Goal: Task Accomplishment & Management: Complete application form

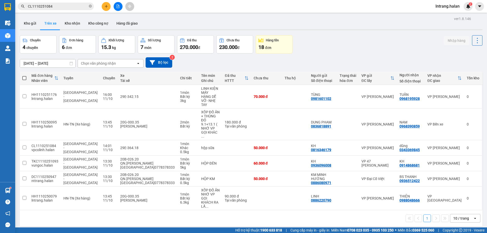
scroll to position [23, 0]
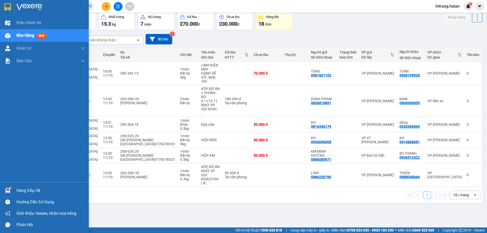
click at [14, 188] on div "Hàng sắp về" at bounding box center [44, 190] width 89 height 11
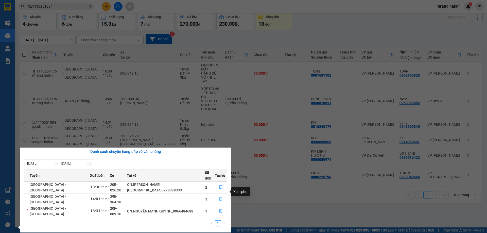
click at [220, 198] on icon "file-done" at bounding box center [220, 200] width 3 height 4
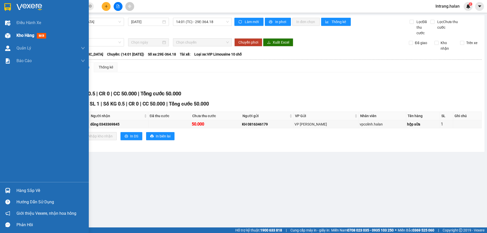
click at [25, 37] on span "Kho hàng" at bounding box center [25, 35] width 18 height 5
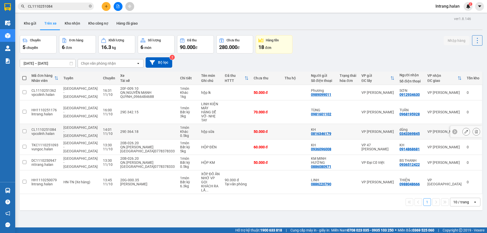
click at [25, 129] on input "checkbox" at bounding box center [25, 131] width 4 height 4
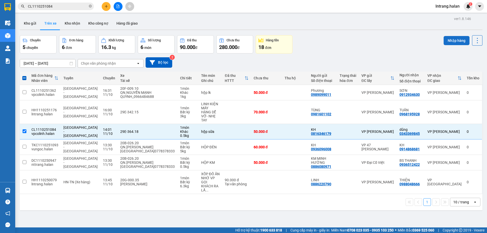
click at [451, 41] on button "Nhập hàng" at bounding box center [456, 40] width 26 height 9
checkbox input "false"
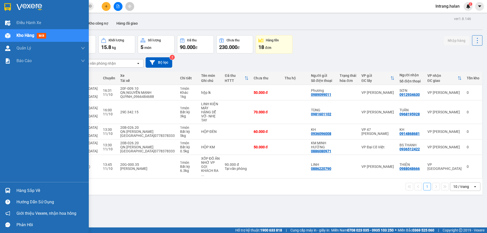
click at [24, 192] on div "Hàng sắp về" at bounding box center [50, 191] width 68 height 8
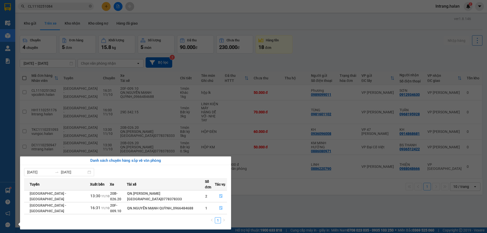
click at [294, 208] on section "Kết quả tìm kiếm ( 1 ) Bộ lọc Mã ĐH Trạng thái Món hàng Thu hộ Tổng cước Chưa c…" at bounding box center [243, 116] width 487 height 233
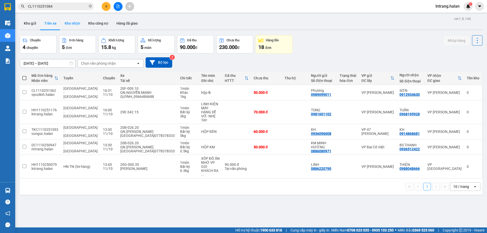
click at [73, 21] on button "Kho nhận" at bounding box center [73, 23] width 24 height 12
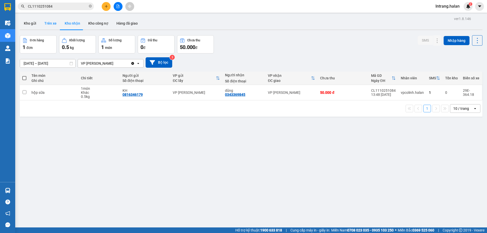
click at [47, 24] on button "Trên xe" at bounding box center [50, 23] width 20 height 12
type input "[DATE] – [DATE]"
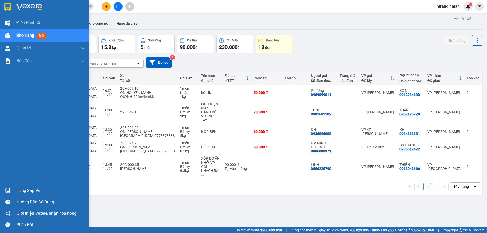
click at [24, 189] on div "Hàng sắp về" at bounding box center [50, 191] width 68 height 8
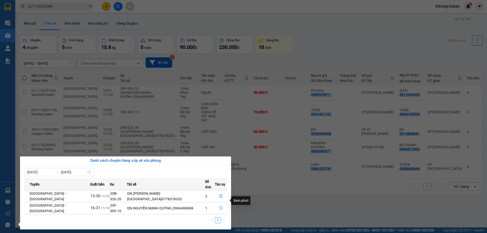
click at [219, 206] on icon "file-done" at bounding box center [221, 208] width 4 height 4
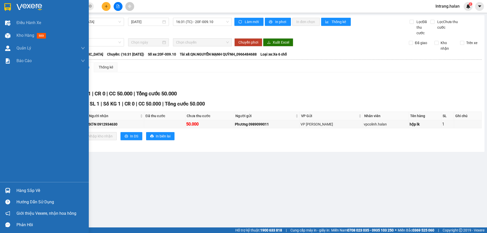
click at [26, 193] on div "Hàng sắp về" at bounding box center [50, 191] width 68 height 8
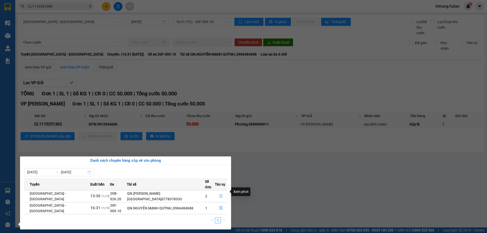
click at [221, 194] on icon "file-done" at bounding box center [220, 196] width 3 height 4
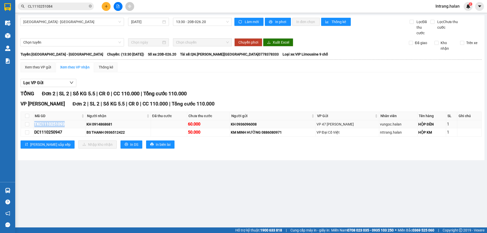
copy div "TKC1110251093"
drag, startPoint x: 34, startPoint y: 123, endPoint x: 67, endPoint y: 120, distance: 33.1
click at [67, 120] on td "TKC1110251093" at bounding box center [59, 124] width 52 height 8
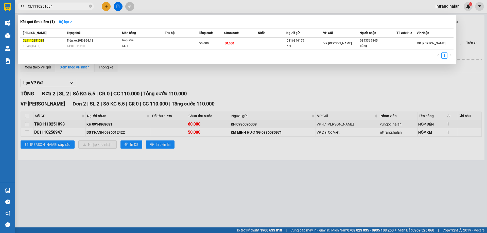
drag, startPoint x: 91, startPoint y: 7, endPoint x: 82, endPoint y: 8, distance: 8.9
click at [90, 7] on icon "close-circle" at bounding box center [90, 6] width 3 height 3
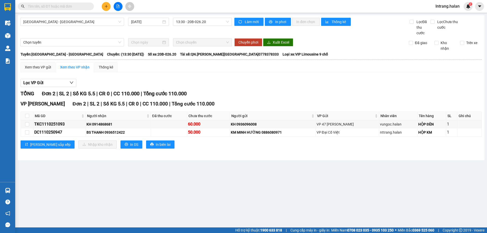
click at [81, 8] on input "text" at bounding box center [58, 7] width 60 height 6
paste input "TKC1110251093"
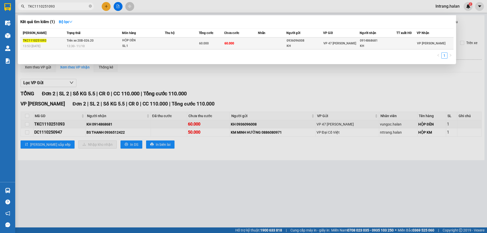
type input "TKC1110251093"
click at [340, 44] on span "VP 47 [PERSON_NAME]" at bounding box center [339, 44] width 33 height 4
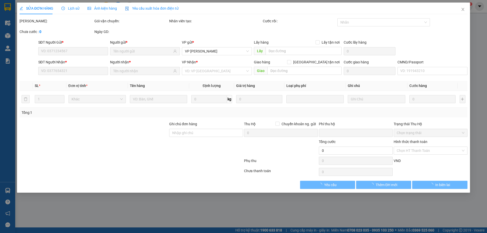
type input "0936096008"
type input "KH"
type input "0914868681"
type input "KH"
type input "0"
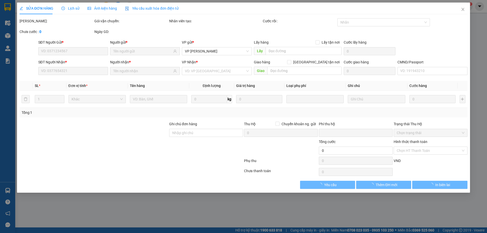
type input "60.000"
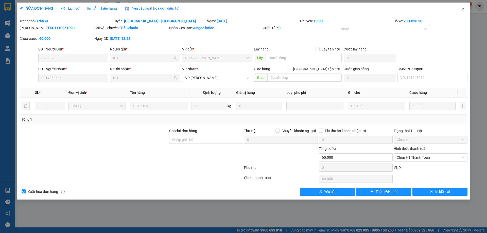
click at [463, 8] on icon "close" at bounding box center [463, 9] width 4 height 4
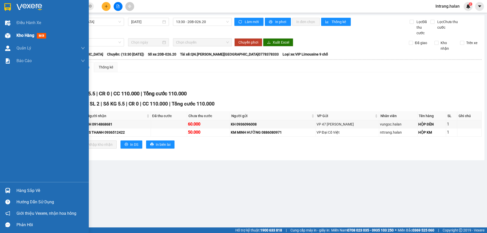
click at [30, 34] on span "Kho hàng" at bounding box center [25, 35] width 18 height 5
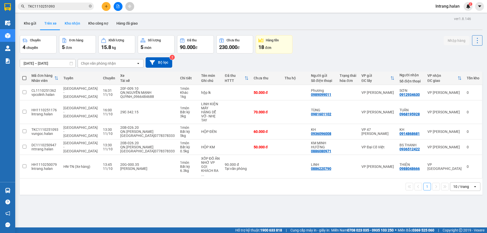
click at [72, 26] on button "Kho nhận" at bounding box center [73, 23] width 24 height 12
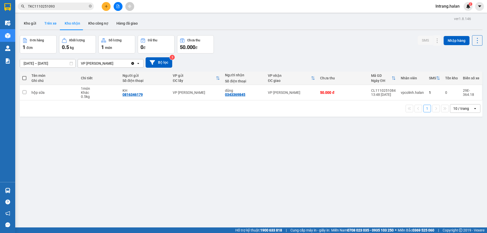
click at [48, 22] on button "Trên xe" at bounding box center [50, 23] width 20 height 12
type input "[DATE] – [DATE]"
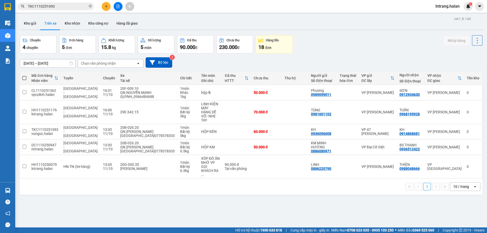
click at [48, 24] on button "Trên xe" at bounding box center [50, 23] width 20 height 12
drag, startPoint x: 31, startPoint y: 91, endPoint x: 55, endPoint y: 89, distance: 23.1
click at [55, 89] on div "CL1110251362" at bounding box center [44, 90] width 27 height 4
checkbox input "true"
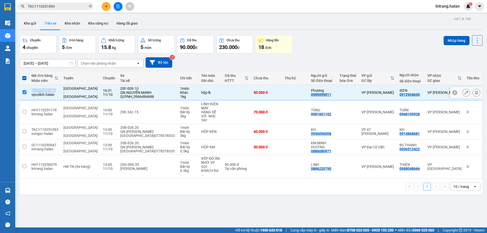
copy div "CL1110251362"
click at [65, 8] on input "TKC1110251093" at bounding box center [58, 7] width 60 height 6
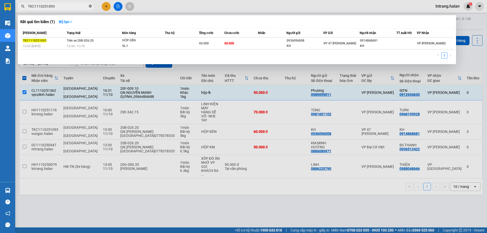
click at [90, 6] on icon "close-circle" at bounding box center [90, 6] width 3 height 3
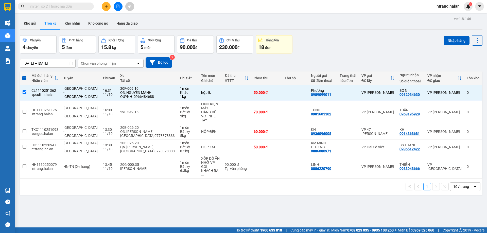
click at [83, 6] on input "text" at bounding box center [58, 7] width 60 height 6
paste input "CL1110251362"
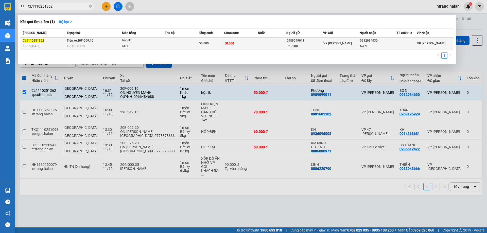
type input "CL1110251362"
click at [353, 45] on div "VP [PERSON_NAME]" at bounding box center [341, 44] width 36 height 6
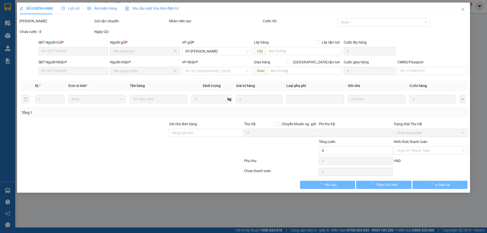
type input "0989099011"
type input "Phương"
type input "0912934630"
type input "SƠN"
type input "0"
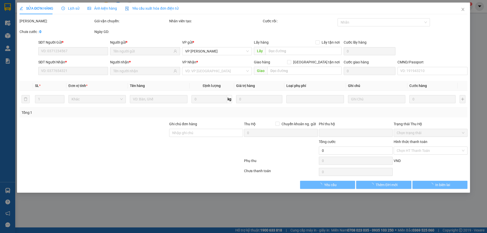
type input "50.000"
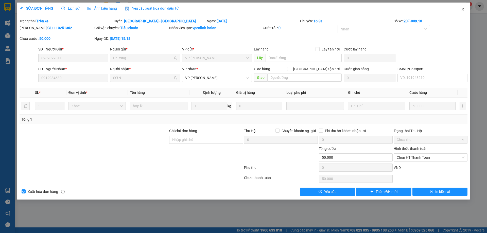
click at [463, 10] on icon "close" at bounding box center [463, 9] width 4 height 4
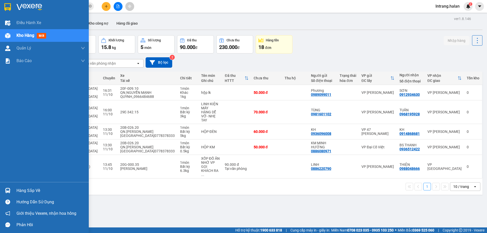
click at [25, 194] on div "Hàng sắp về" at bounding box center [50, 191] width 68 height 8
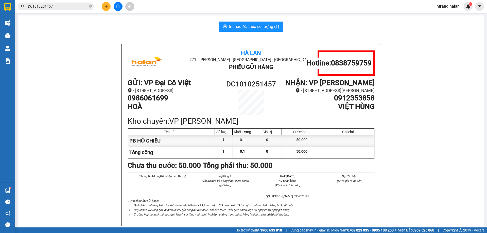
click at [108, 6] on button at bounding box center [106, 6] width 9 height 9
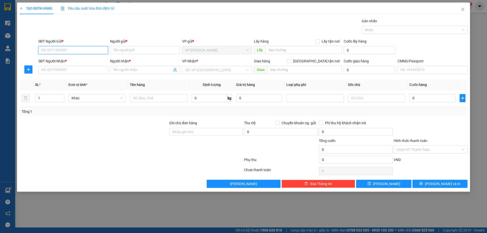
click at [71, 51] on input "SĐT Người Gửi *" at bounding box center [73, 50] width 70 height 8
click at [143, 48] on input "Người gửi *" at bounding box center [145, 50] width 70 height 8
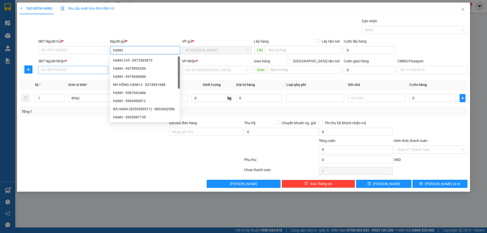
type input "HẠNH"
click at [70, 68] on input "SĐT Người Nhận *" at bounding box center [73, 70] width 70 height 8
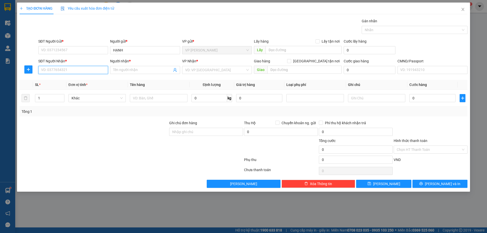
click at [71, 69] on input "SĐT Người Nhận *" at bounding box center [73, 70] width 70 height 8
click at [71, 69] on input "0388798619" at bounding box center [73, 70] width 70 height 8
type input "0388798619"
click at [130, 65] on div "Người nhận *" at bounding box center [145, 62] width 70 height 8
click at [132, 69] on input "Người nhận *" at bounding box center [142, 70] width 59 height 6
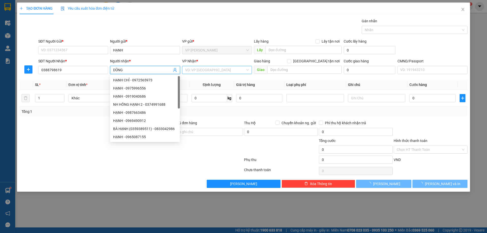
type input "DŨNG"
click at [196, 72] on input "search" at bounding box center [215, 70] width 60 height 8
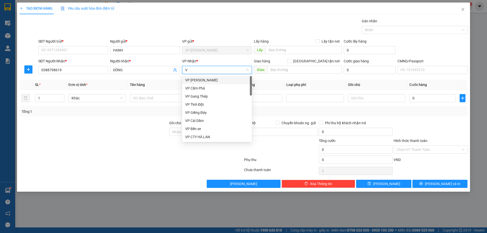
type input "VO"
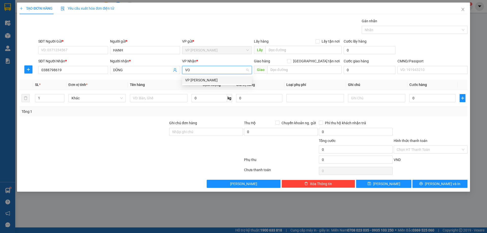
click at [204, 78] on div "VP Võ Chí Công" at bounding box center [217, 80] width 64 height 6
click at [120, 127] on div at bounding box center [94, 129] width 150 height 18
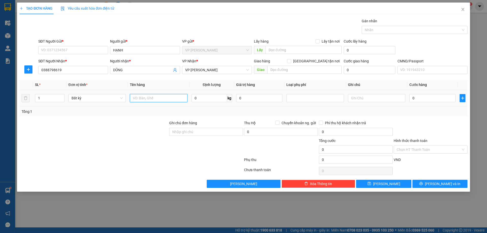
click at [147, 95] on input "text" at bounding box center [158, 98] width 57 height 8
type input "XE GA"
click at [426, 99] on input "0" at bounding box center [432, 98] width 46 height 8
type input "3"
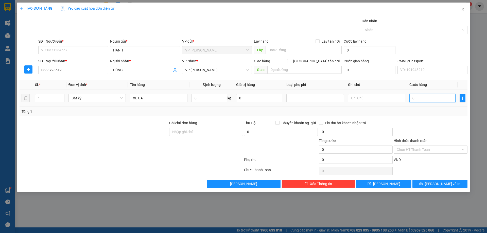
type input "3"
type input "30"
type input "300"
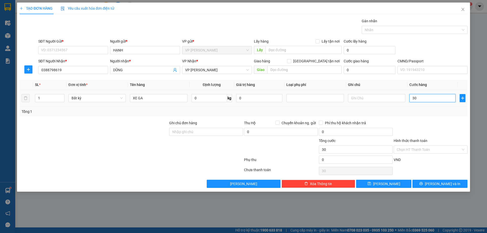
type input "300"
type input "3.000"
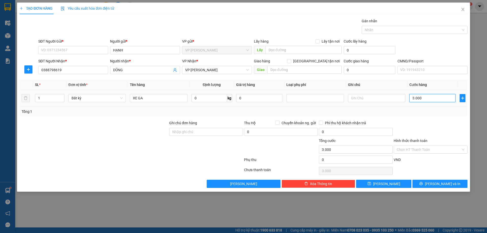
type input "30.000"
type input "300.000"
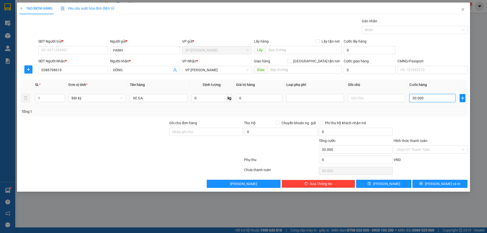
type input "300.000"
click at [81, 48] on input "SĐT Người Gửi *" at bounding box center [73, 50] width 70 height 8
drag, startPoint x: 66, startPoint y: 50, endPoint x: 22, endPoint y: 54, distance: 44.5
click at [22, 54] on div "SĐT Người Gửi * 0916056995 0916056995 Người gửi * HẠNH VP gửi * VP Hồng Hà Lấy …" at bounding box center [243, 48] width 449 height 18
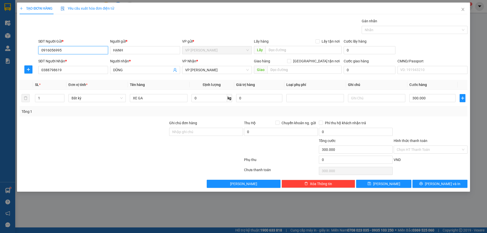
type input "0916056995"
click at [75, 51] on input "0916056995" at bounding box center [73, 50] width 70 height 8
click at [464, 9] on icon "close" at bounding box center [463, 9] width 4 height 4
